Goal: Transaction & Acquisition: Book appointment/travel/reservation

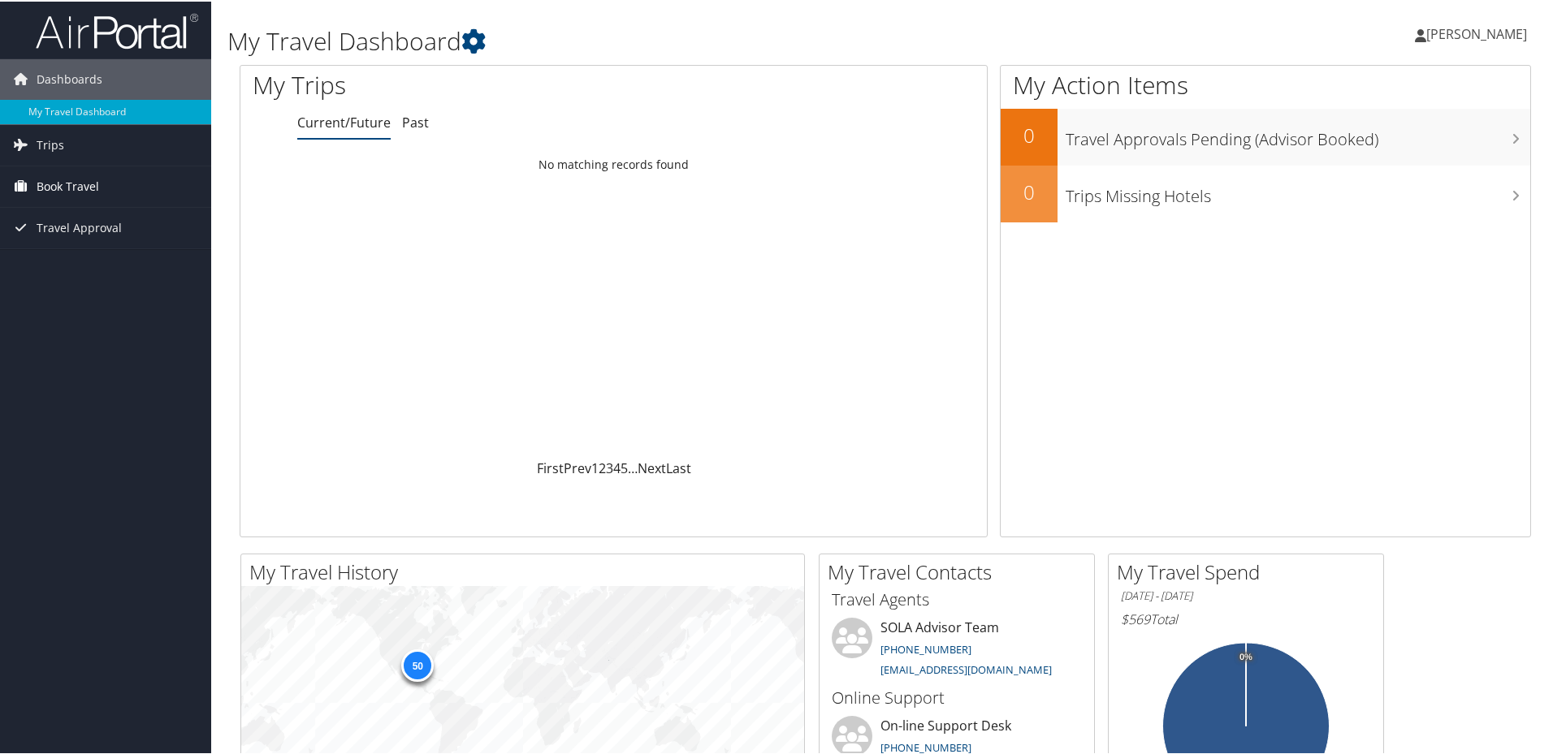
click at [72, 180] on span "Book Travel" at bounding box center [68, 185] width 63 height 41
click at [55, 241] on link "Book/Manage Online Trips" at bounding box center [105, 242] width 211 height 24
click at [76, 179] on span "Book Travel" at bounding box center [68, 185] width 63 height 41
click at [96, 249] on link "Book/Manage Online Trips" at bounding box center [105, 242] width 211 height 24
